Goal: Entertainment & Leisure: Browse casually

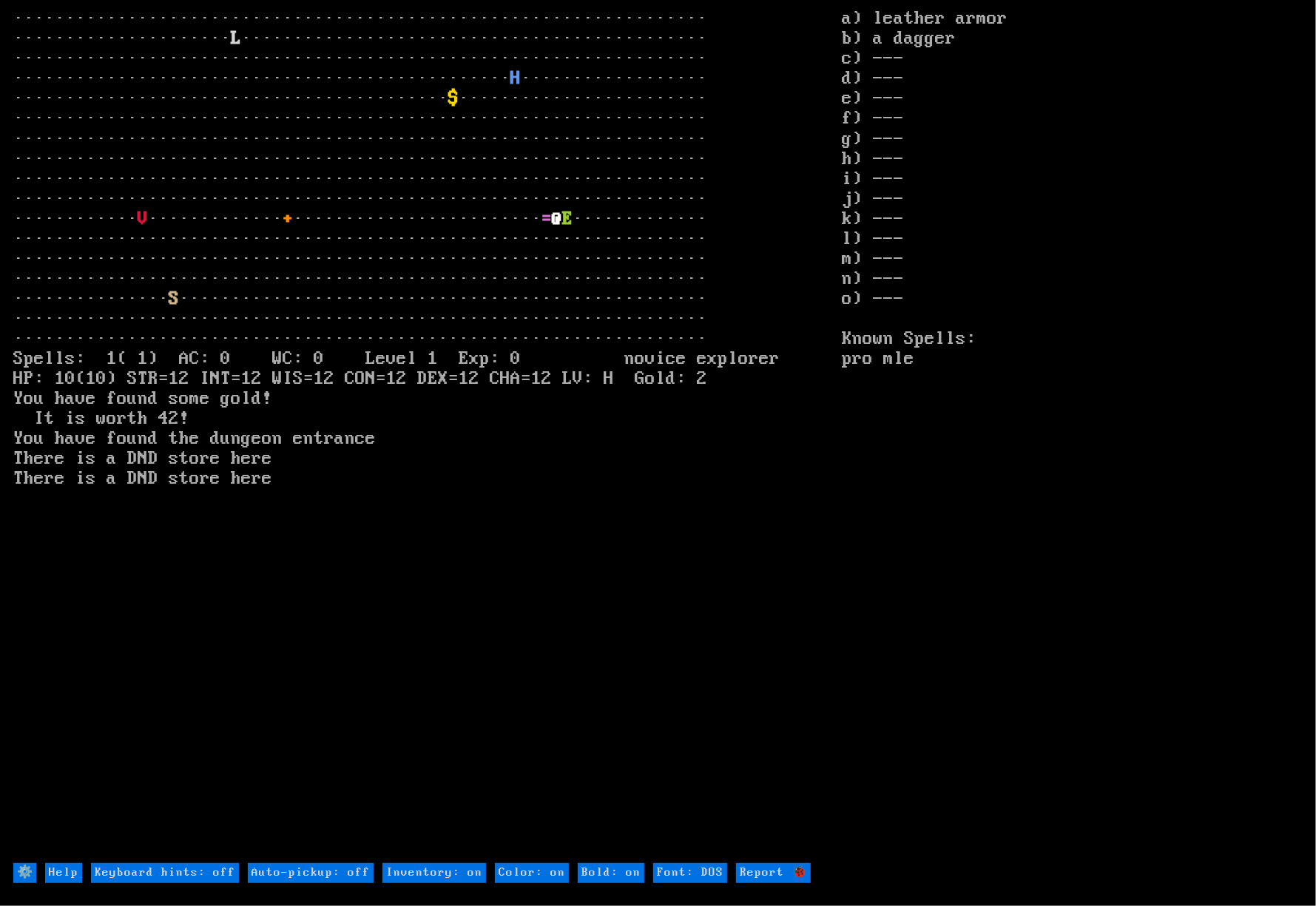
type on "Inventory: off"
